Goal: Transaction & Acquisition: Purchase product/service

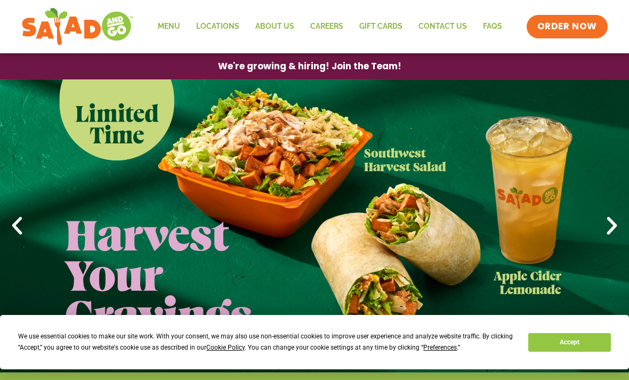
click at [585, 335] on button "Accept" at bounding box center [569, 342] width 82 height 19
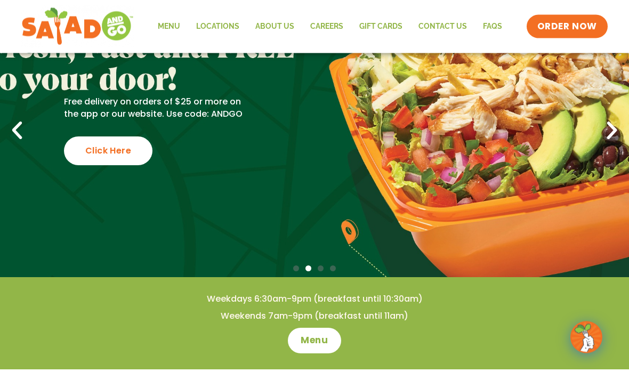
scroll to position [95, 0]
click at [165, 25] on link "Menu" at bounding box center [169, 26] width 38 height 25
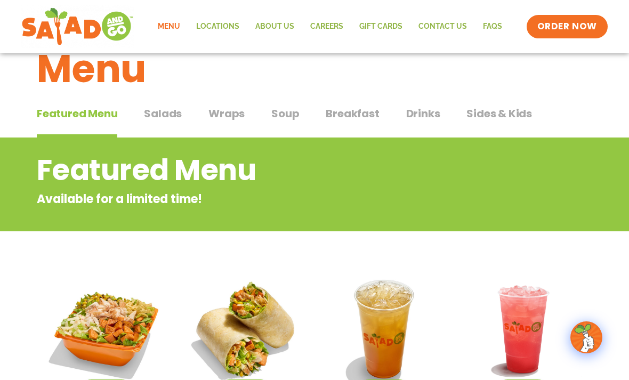
scroll to position [33, 0]
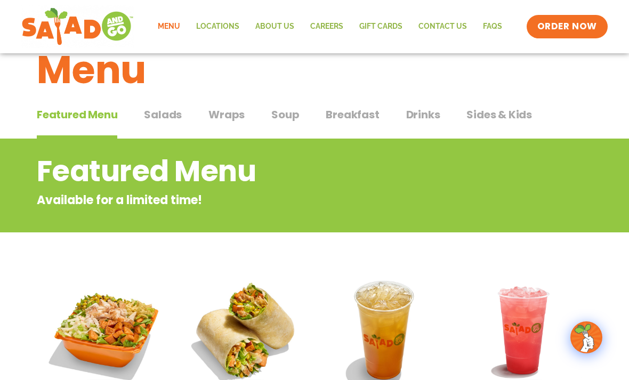
click at [166, 115] on span "Salads" at bounding box center [163, 115] width 38 height 16
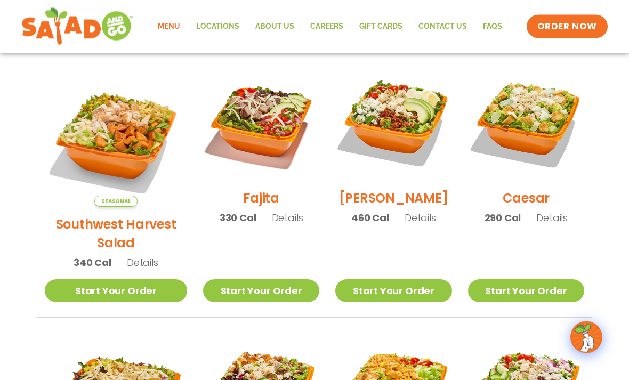
scroll to position [290, 0]
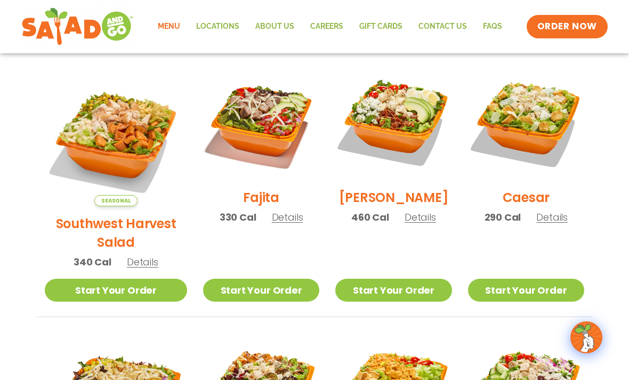
click at [109, 132] on img at bounding box center [116, 135] width 142 height 142
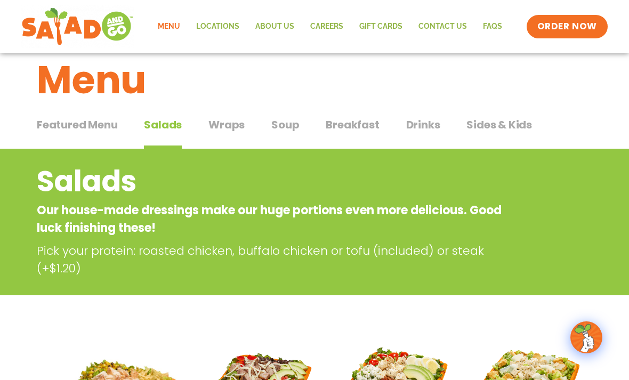
scroll to position [23, 0]
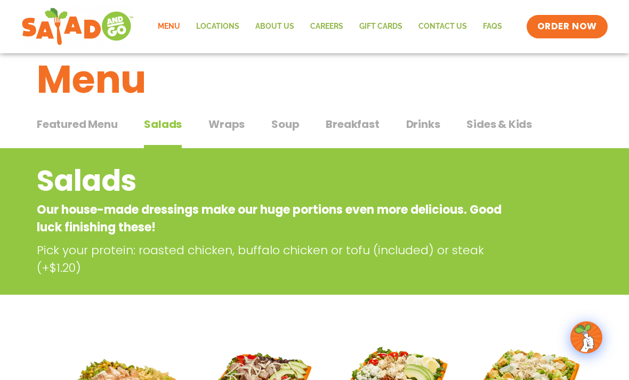
click at [233, 124] on span "Wraps" at bounding box center [226, 124] width 36 height 16
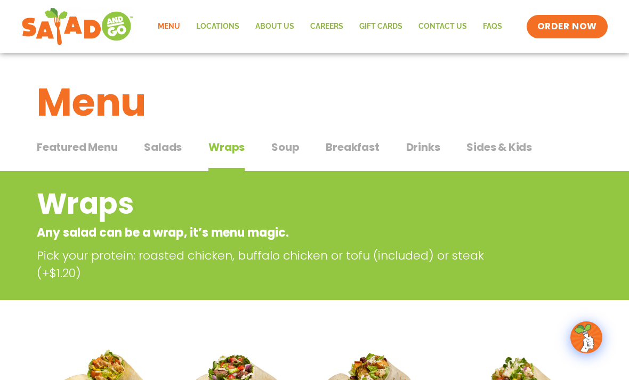
click at [170, 146] on span "Salads" at bounding box center [163, 147] width 38 height 16
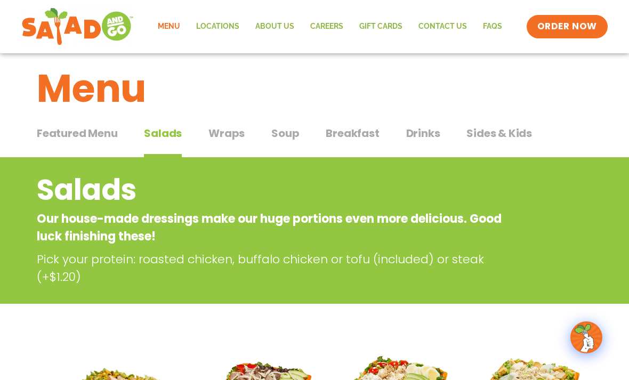
scroll to position [30, 0]
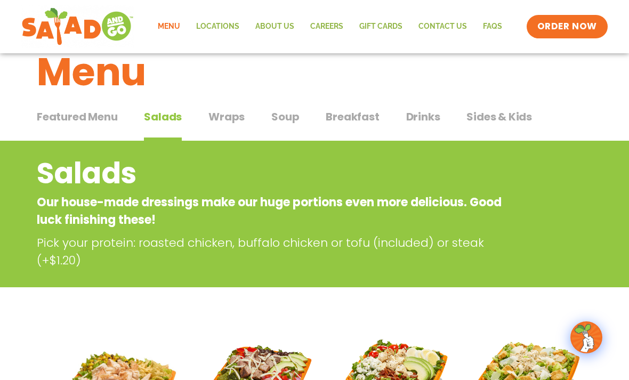
click at [349, 117] on span "Breakfast" at bounding box center [352, 117] width 53 height 16
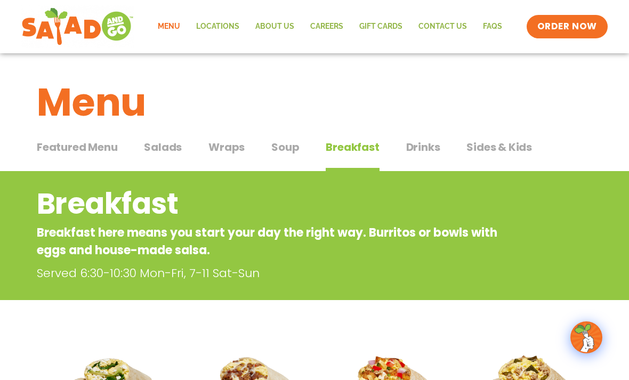
click at [158, 140] on span "Salads" at bounding box center [163, 147] width 38 height 16
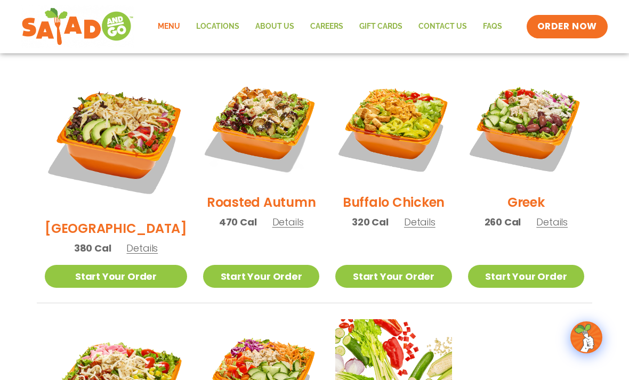
scroll to position [554, 0]
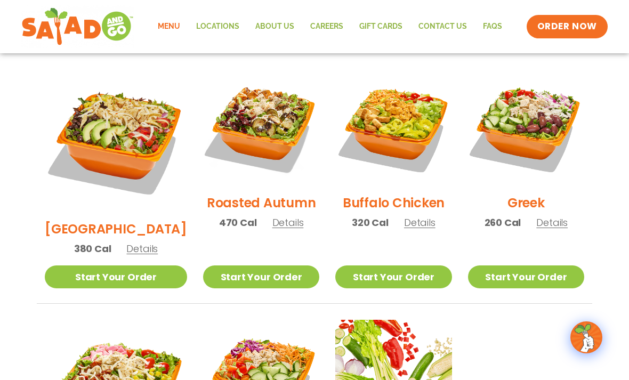
click at [213, 131] on img at bounding box center [261, 127] width 116 height 116
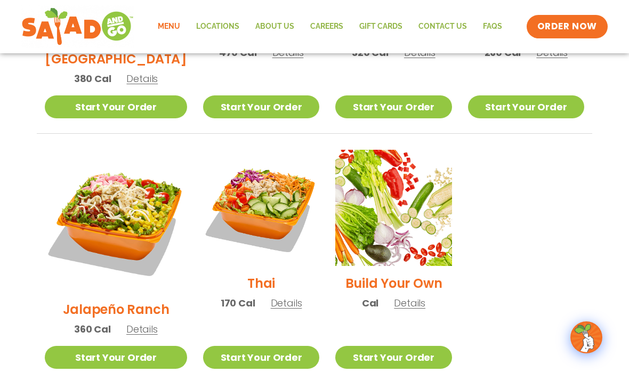
scroll to position [719, 0]
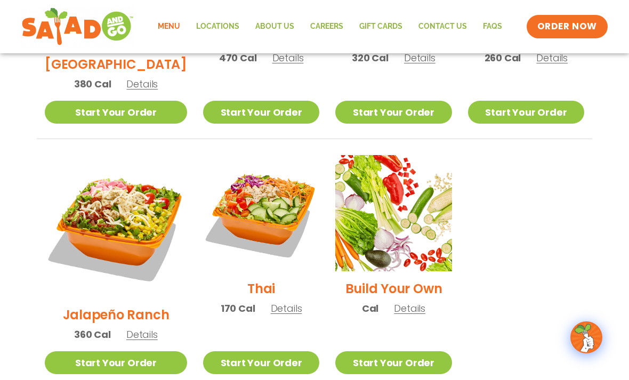
click at [435, 213] on img at bounding box center [393, 213] width 116 height 116
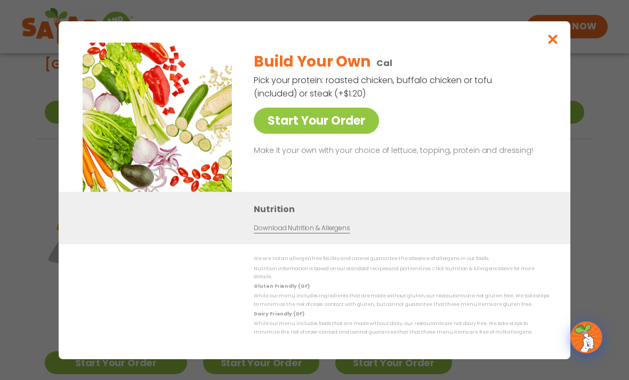
click at [277, 134] on link "Start Your Order" at bounding box center [316, 121] width 125 height 26
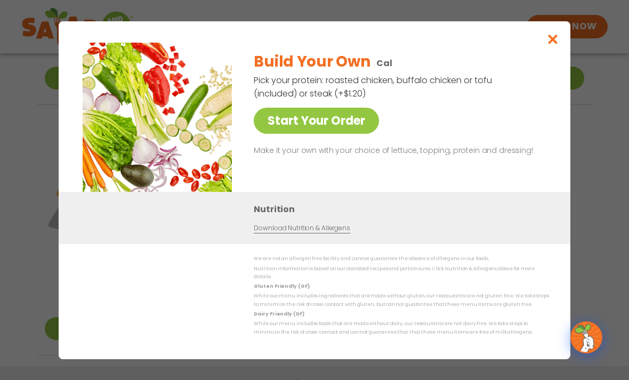
click at [262, 126] on link "Start Your Order" at bounding box center [316, 121] width 125 height 26
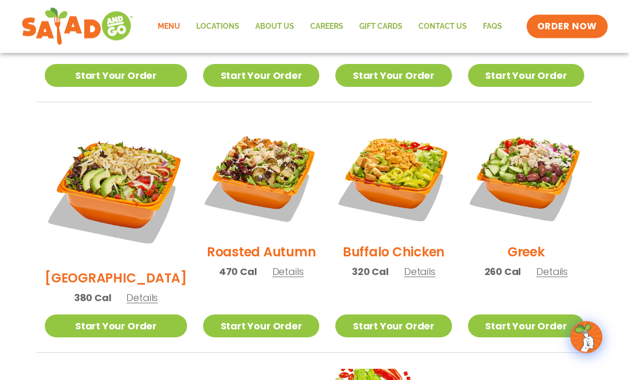
scroll to position [505, 0]
click at [538, 155] on img at bounding box center [526, 176] width 116 height 116
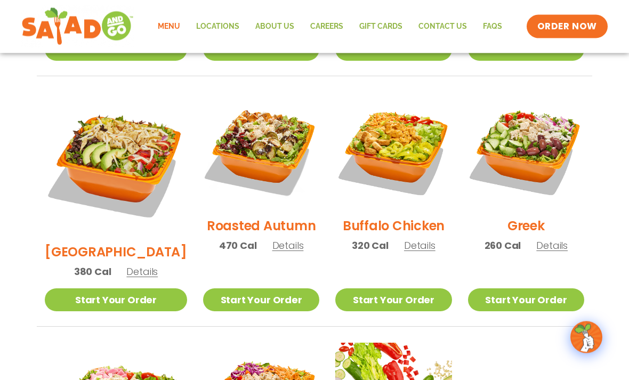
scroll to position [533, 0]
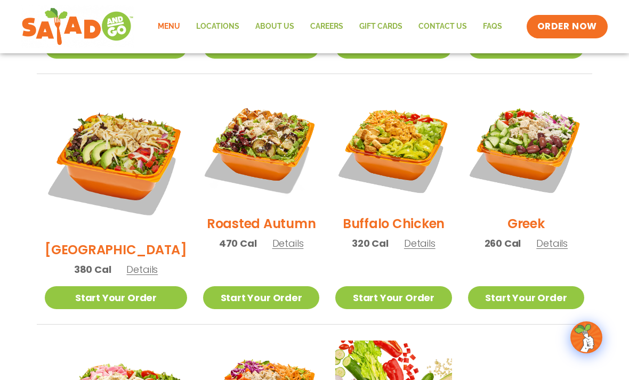
click at [259, 137] on img at bounding box center [261, 148] width 116 height 116
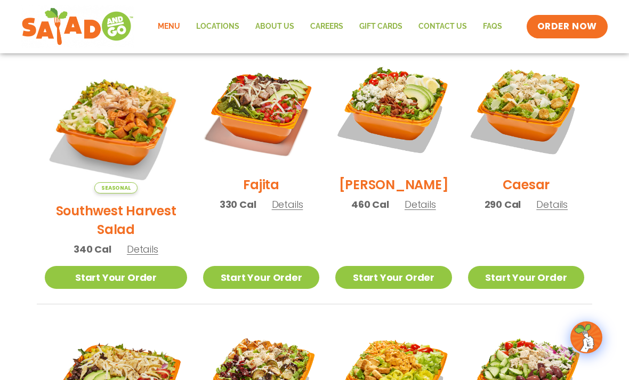
scroll to position [302, 0]
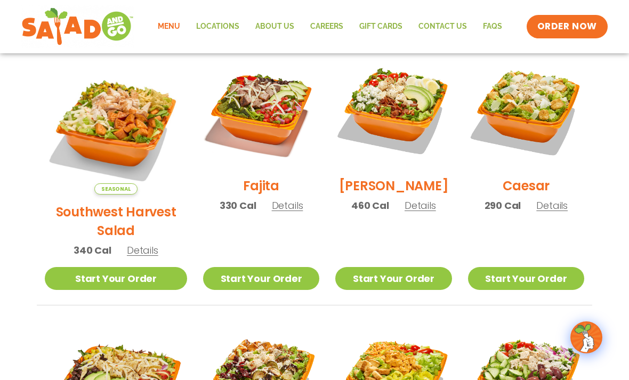
click at [264, 117] on img at bounding box center [261, 110] width 116 height 116
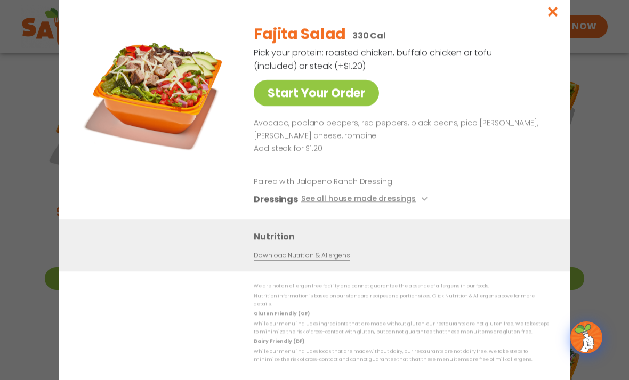
click at [130, 121] on img at bounding box center [157, 89] width 149 height 149
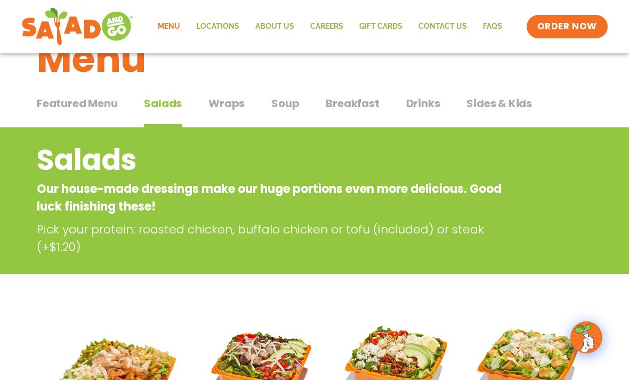
scroll to position [0, 0]
